Goal: Task Accomplishment & Management: Manage account settings

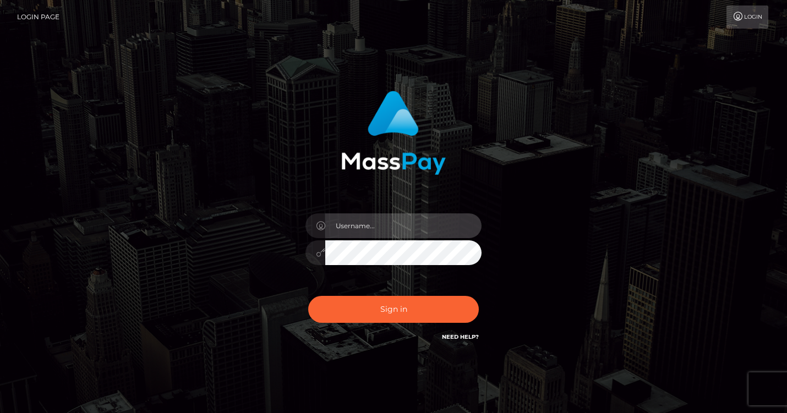
click at [375, 234] on input "text" at bounding box center [403, 226] width 156 height 25
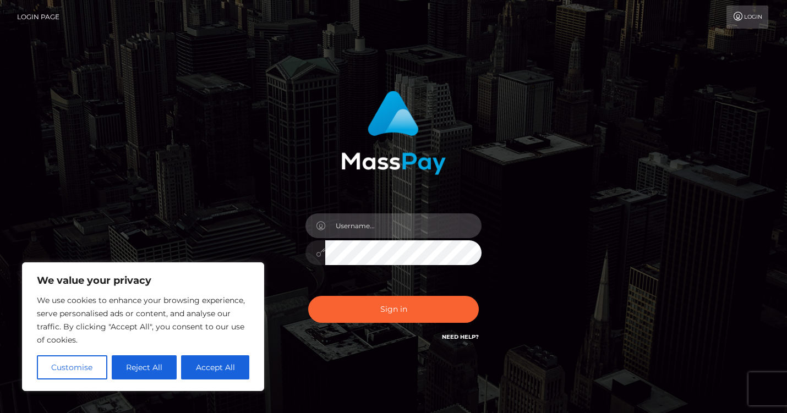
type input "amity.kaminski-frankel"
click at [308, 296] on button "Sign in" at bounding box center [393, 309] width 171 height 27
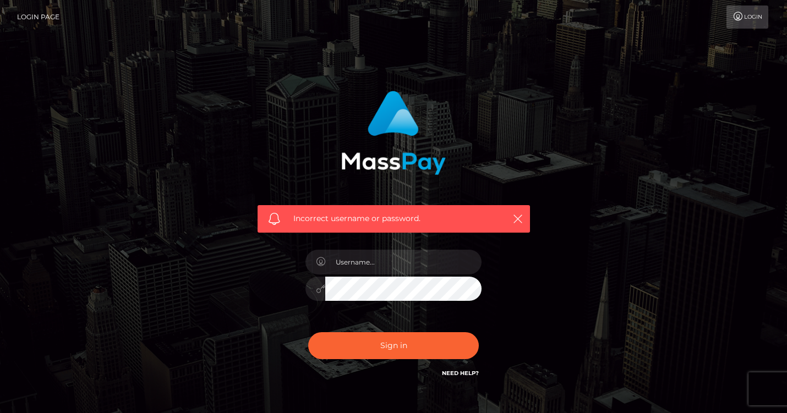
click at [230, 378] on div "Incorrect username or password." at bounding box center [394, 241] width 628 height 317
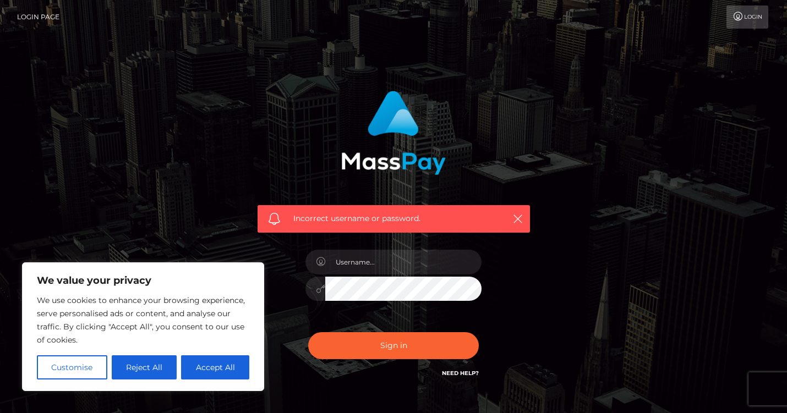
click at [214, 384] on div "We value your privacy We use cookies to enhance your browsing experience, serve…" at bounding box center [143, 327] width 242 height 129
click at [212, 365] on button "Accept All" at bounding box center [215, 368] width 68 height 24
checkbox input "true"
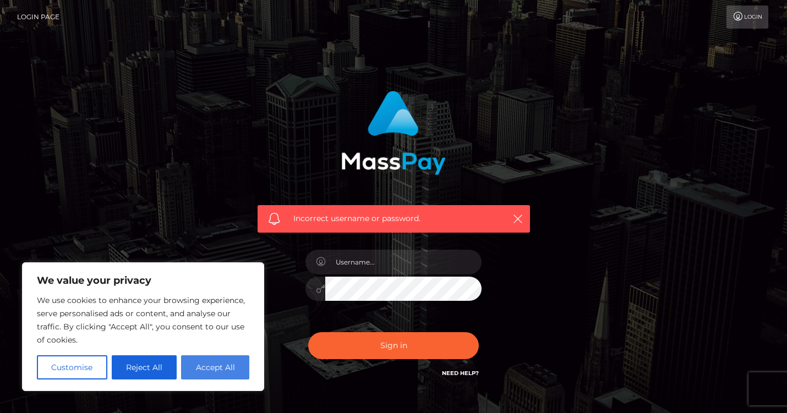
checkbox input "true"
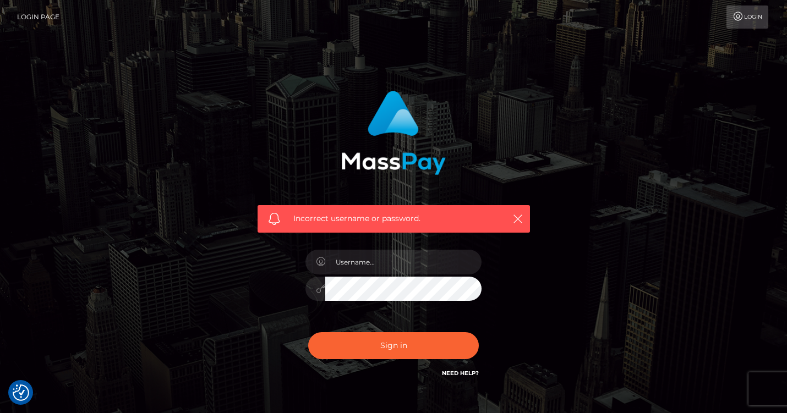
click at [468, 372] on link "Need Help?" at bounding box center [460, 373] width 37 height 7
click at [320, 297] on div at bounding box center [316, 289] width 20 height 25
click at [319, 291] on icon at bounding box center [320, 289] width 9 height 9
click at [527, 215] on div "Incorrect username or password." at bounding box center [394, 219] width 272 height 28
click at [509, 215] on div "Incorrect username or password." at bounding box center [394, 219] width 272 height 28
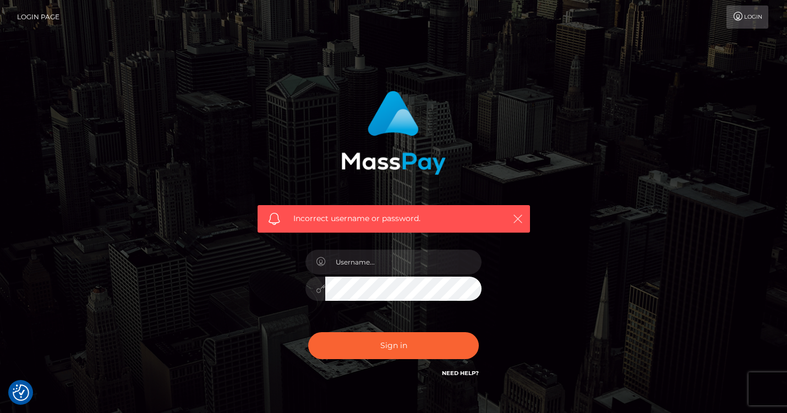
click at [517, 215] on icon "button" at bounding box center [517, 219] width 11 height 11
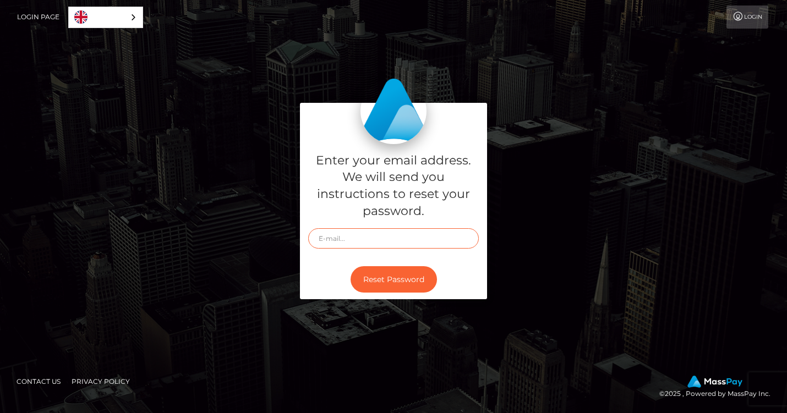
click at [420, 234] on input "text" at bounding box center [393, 238] width 171 height 20
type input "[EMAIL_ADDRESS][DOMAIN_NAME]"
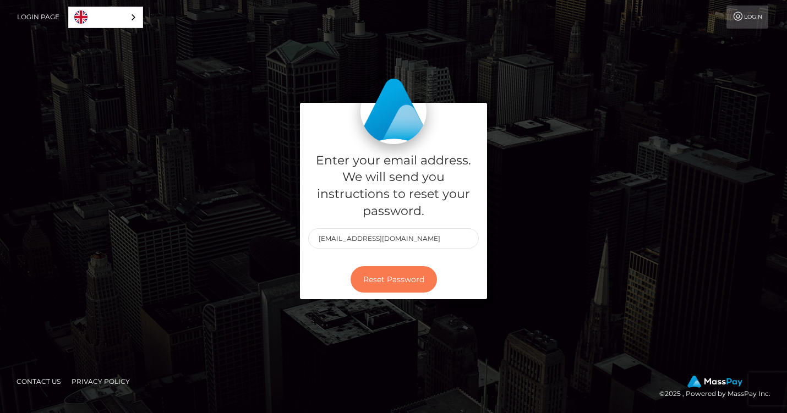
click at [388, 286] on button "Reset Password" at bounding box center [394, 279] width 86 height 27
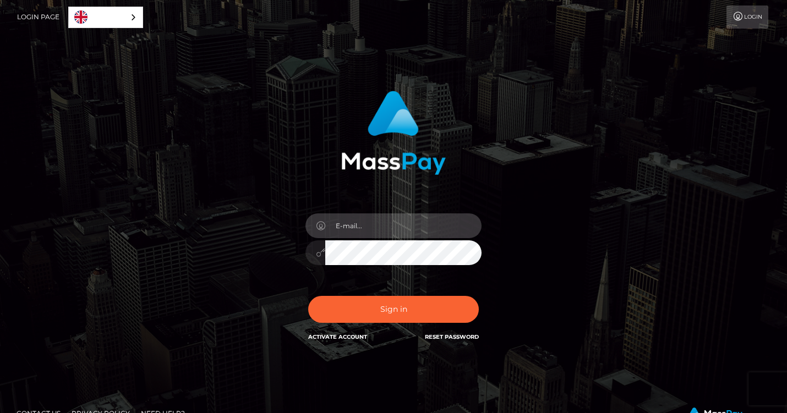
click at [406, 224] on input "email" at bounding box center [403, 226] width 156 height 25
type input "[EMAIL_ADDRESS][DOMAIN_NAME]"
click at [308, 296] on button "Sign in" at bounding box center [393, 309] width 171 height 27
